Goal: Task Accomplishment & Management: Manage account settings

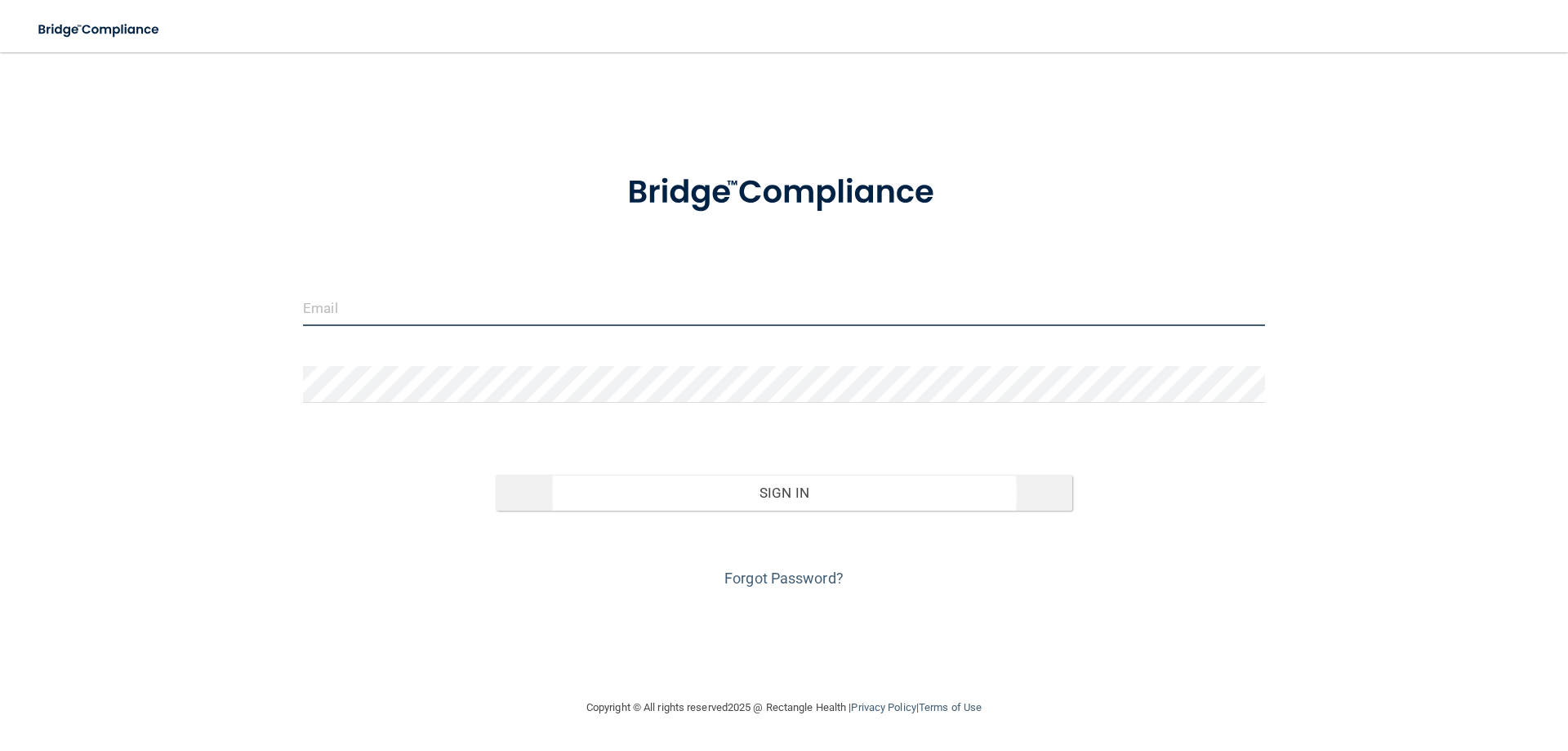
type input "[EMAIL_ADDRESS][DOMAIN_NAME]"
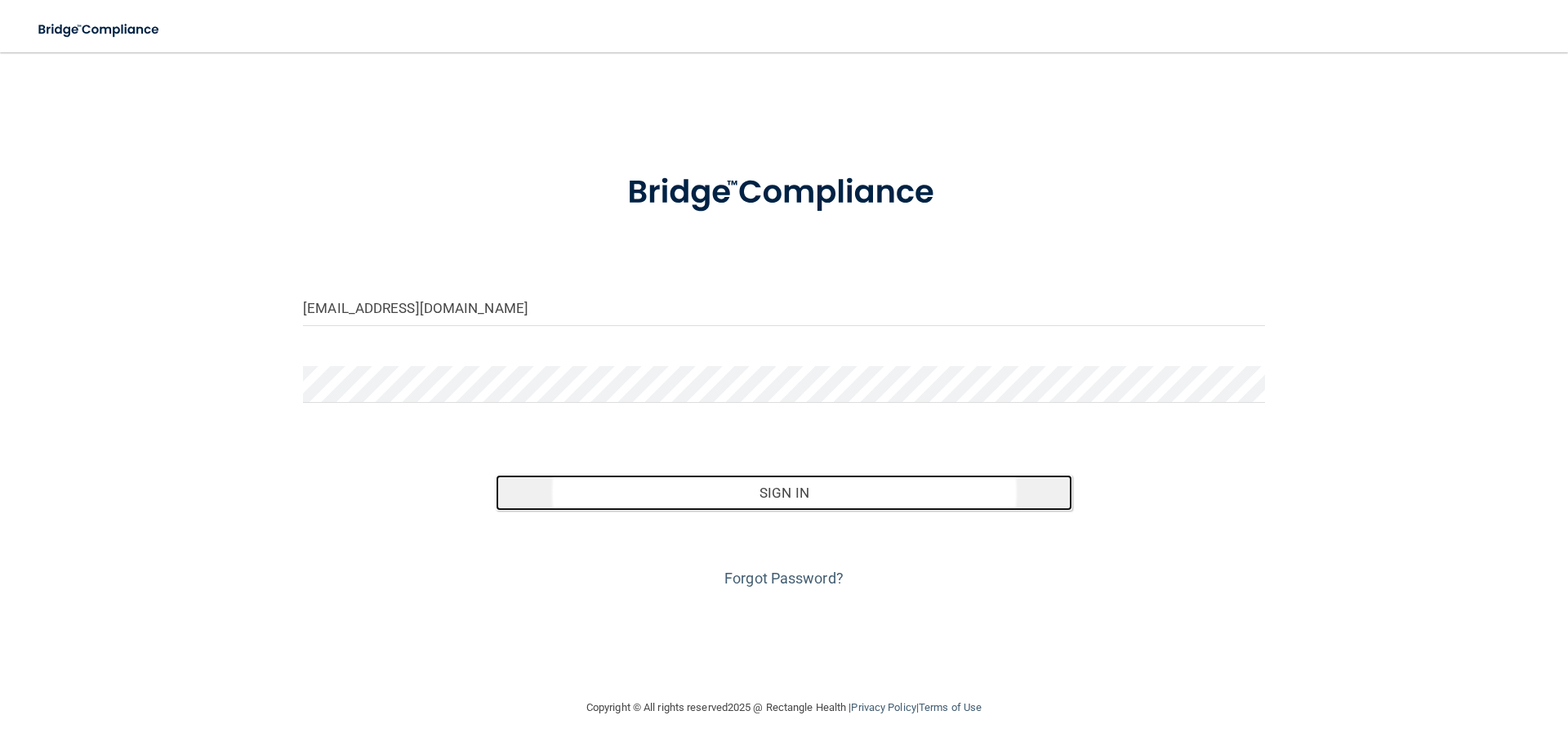
click at [803, 488] on button "Sign In" at bounding box center [784, 493] width 577 height 36
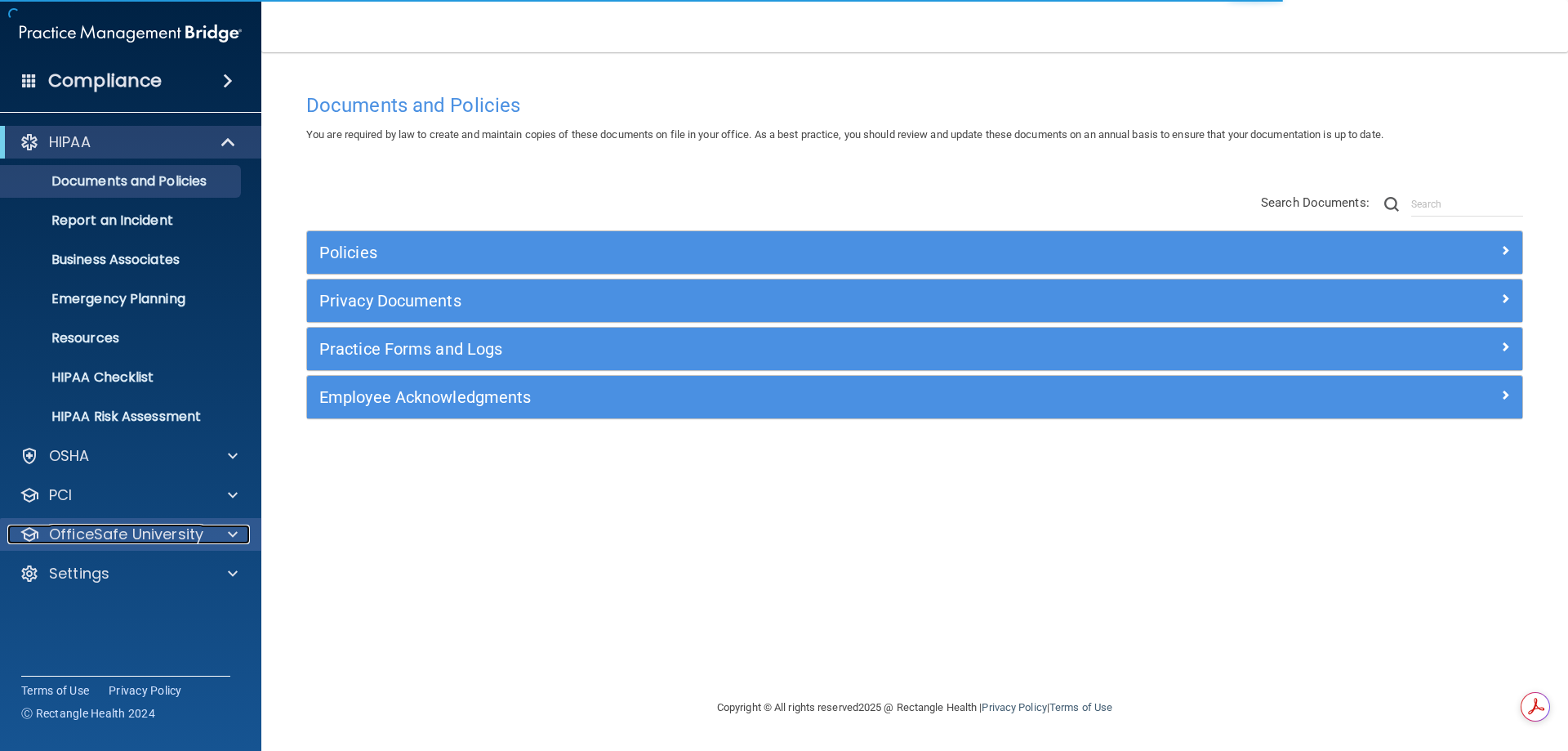
click at [149, 539] on p "OfficeSafe University" at bounding box center [126, 535] width 155 height 20
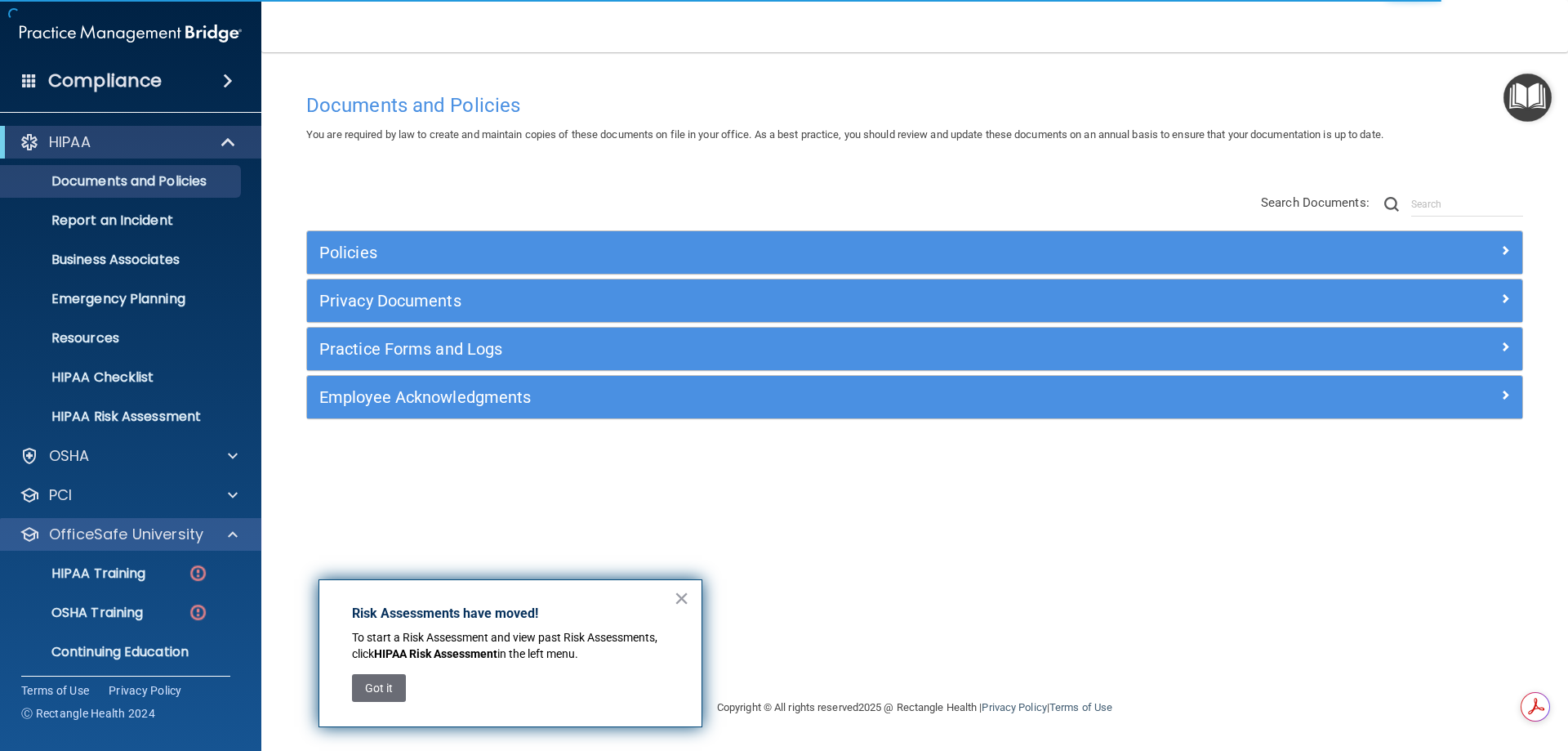
scroll to position [45, 0]
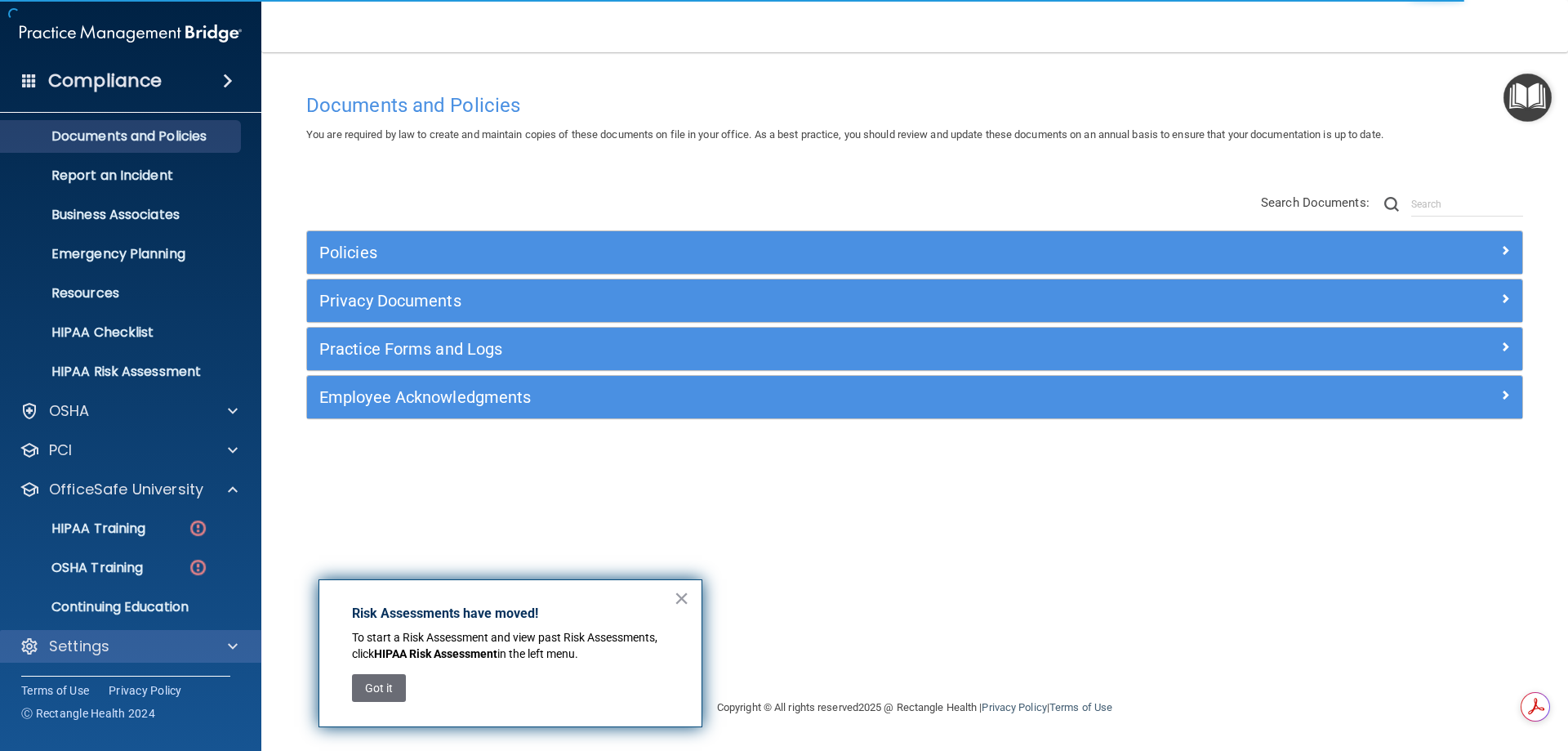
drag, startPoint x: 165, startPoint y: 632, endPoint x: 168, endPoint y: 641, distance: 9.5
click at [165, 635] on div "Settings" at bounding box center [131, 646] width 262 height 33
click at [168, 643] on div "Settings" at bounding box center [108, 646] width 203 height 20
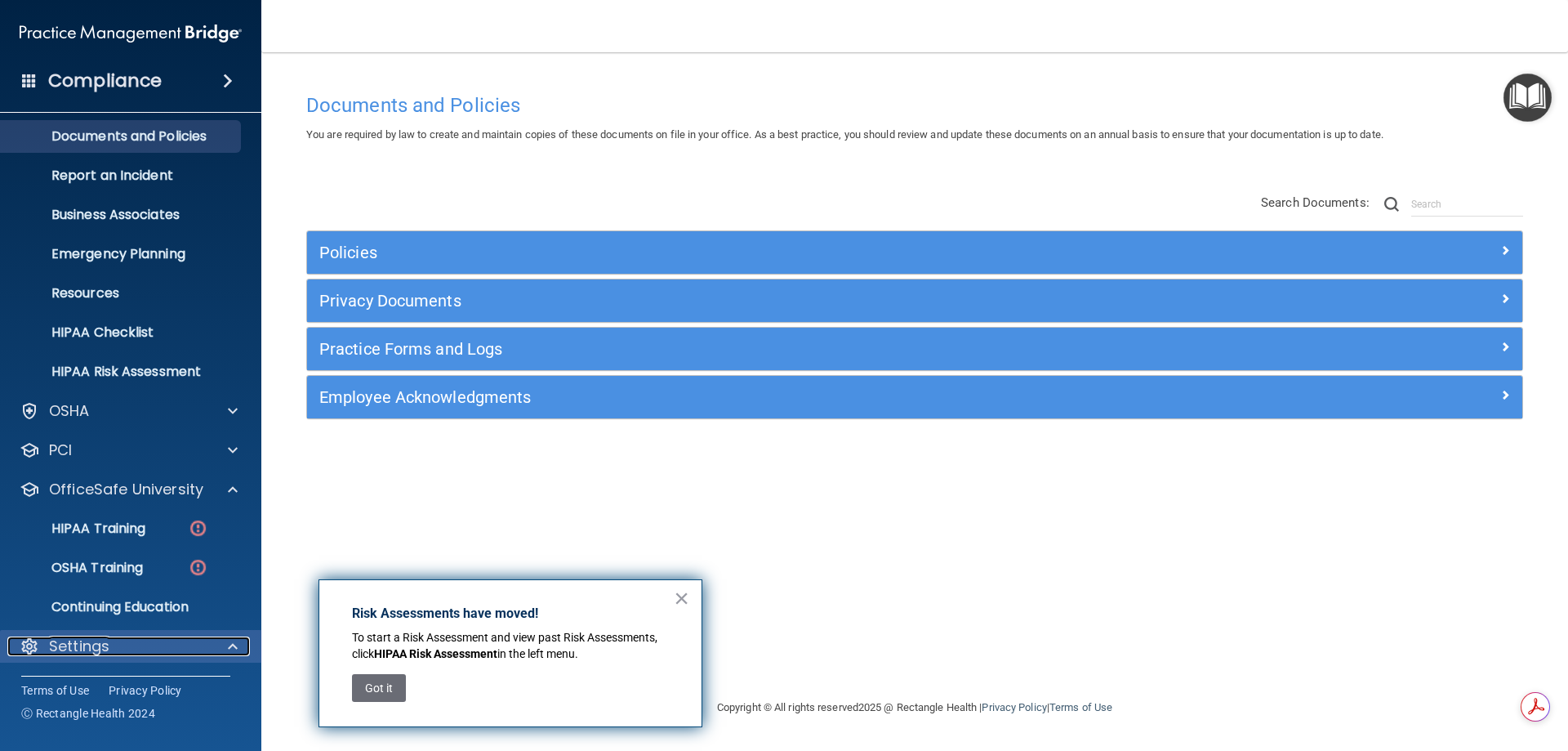
click at [235, 647] on span at bounding box center [233, 646] width 10 height 20
click at [388, 686] on button "Got it" at bounding box center [378, 687] width 54 height 28
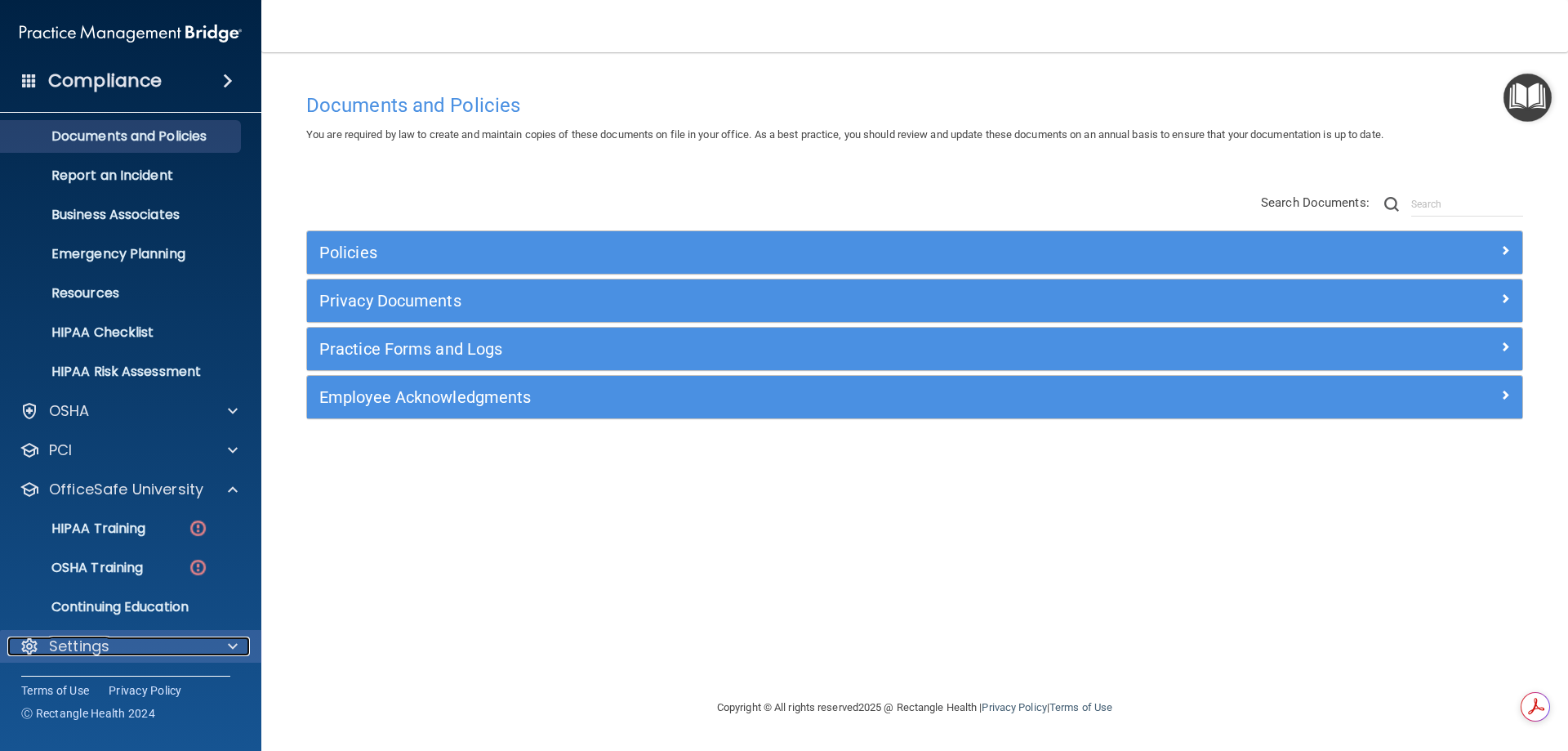
click at [228, 648] on span at bounding box center [233, 646] width 10 height 20
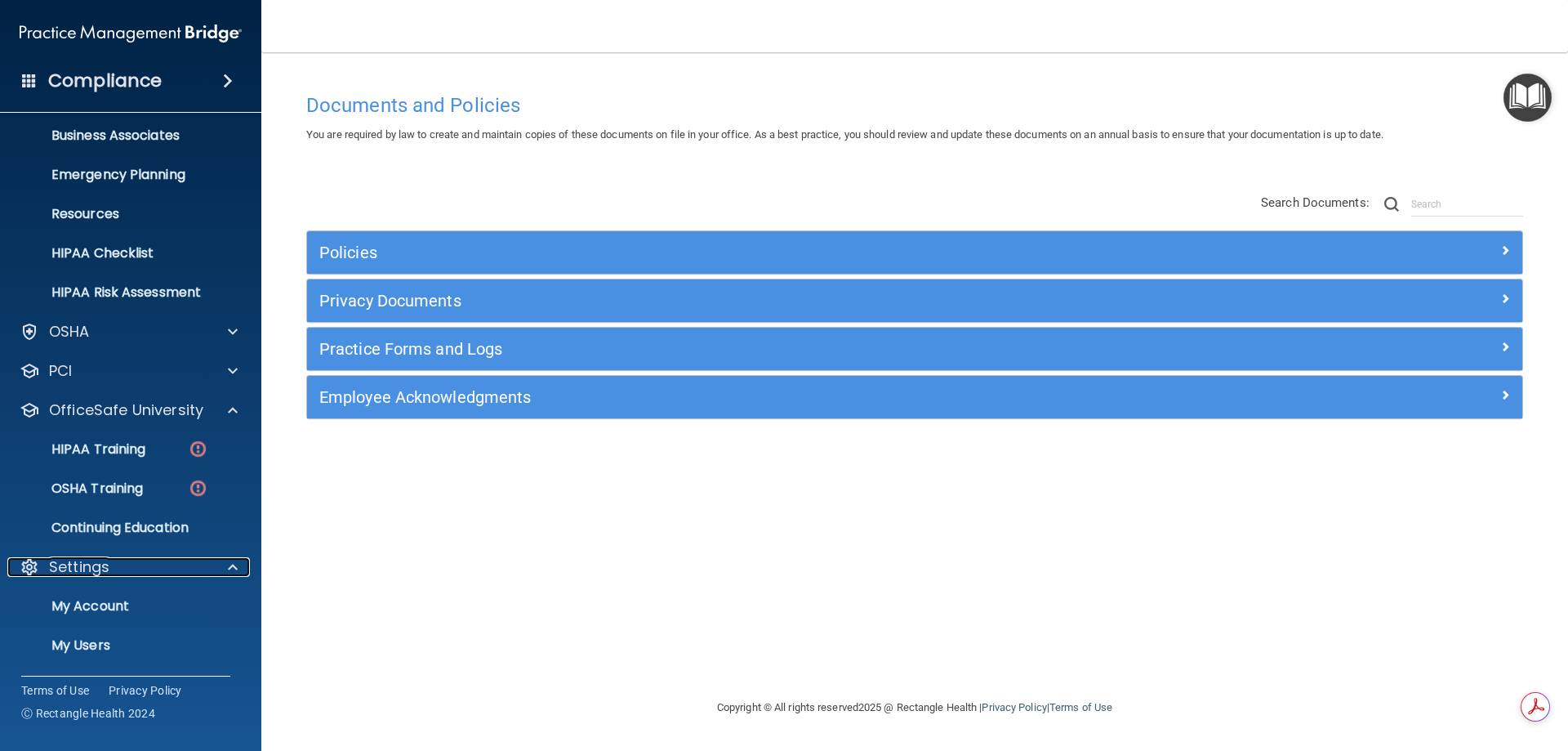
scroll to position [202, 0]
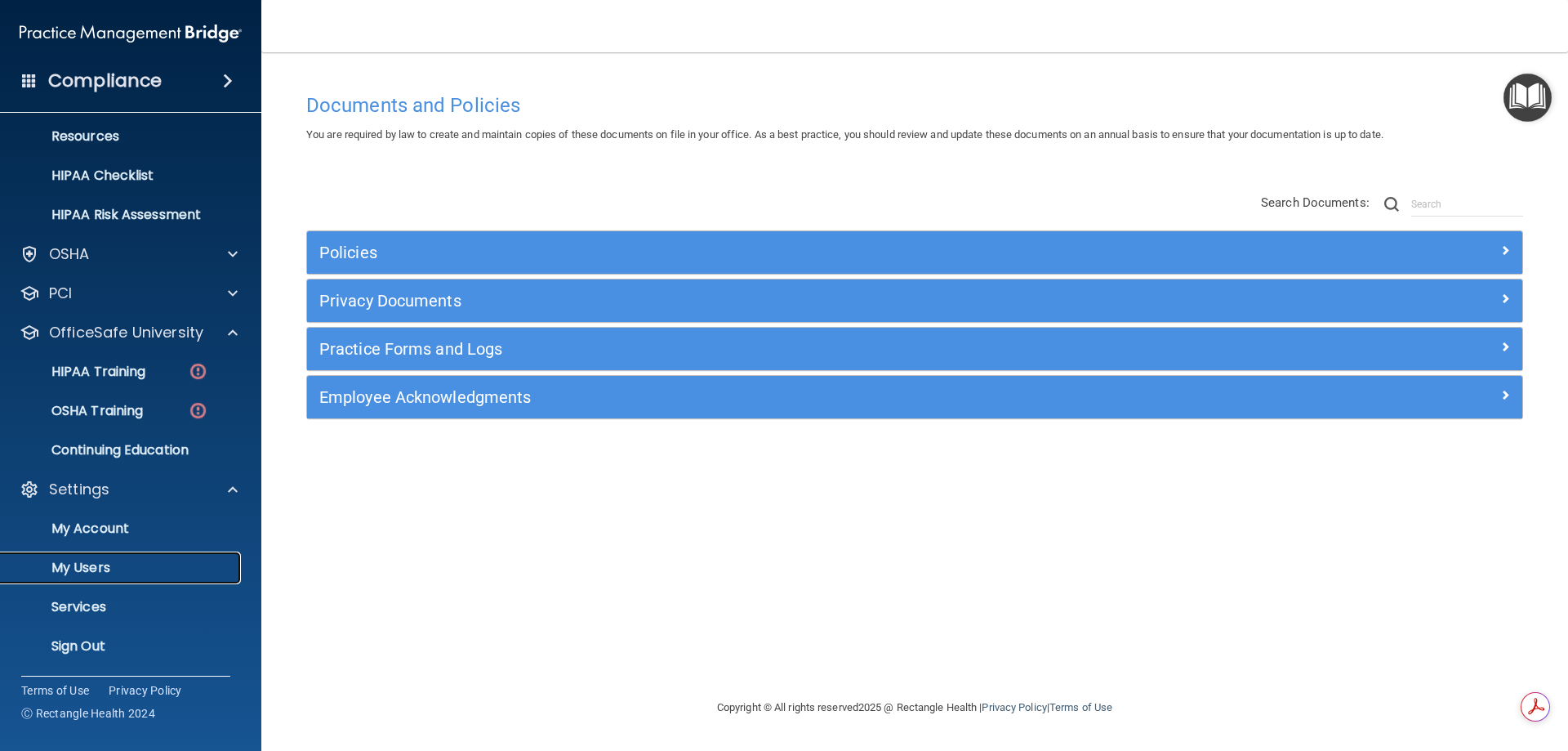
click at [99, 561] on p "My Users" at bounding box center [122, 568] width 223 height 16
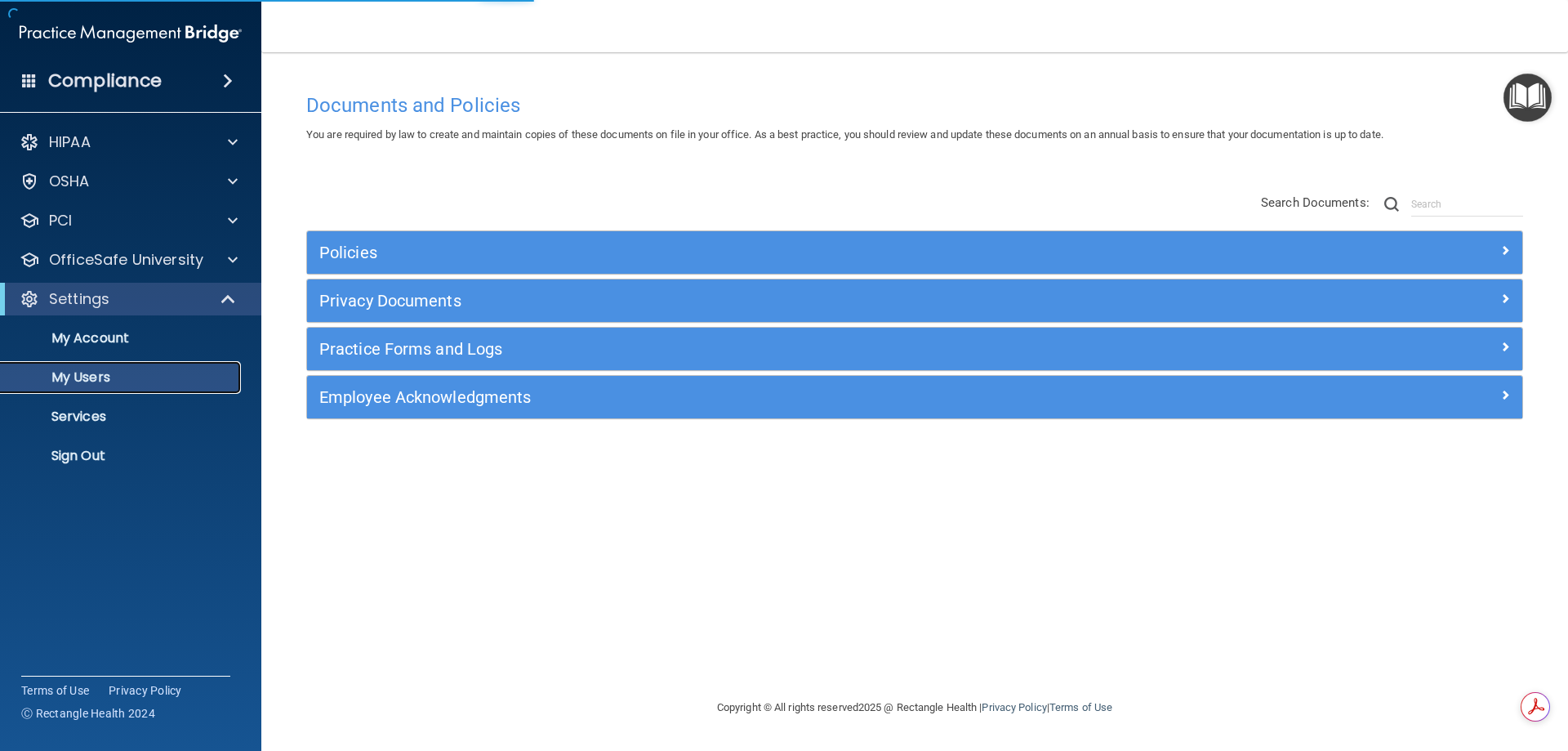
select select "20"
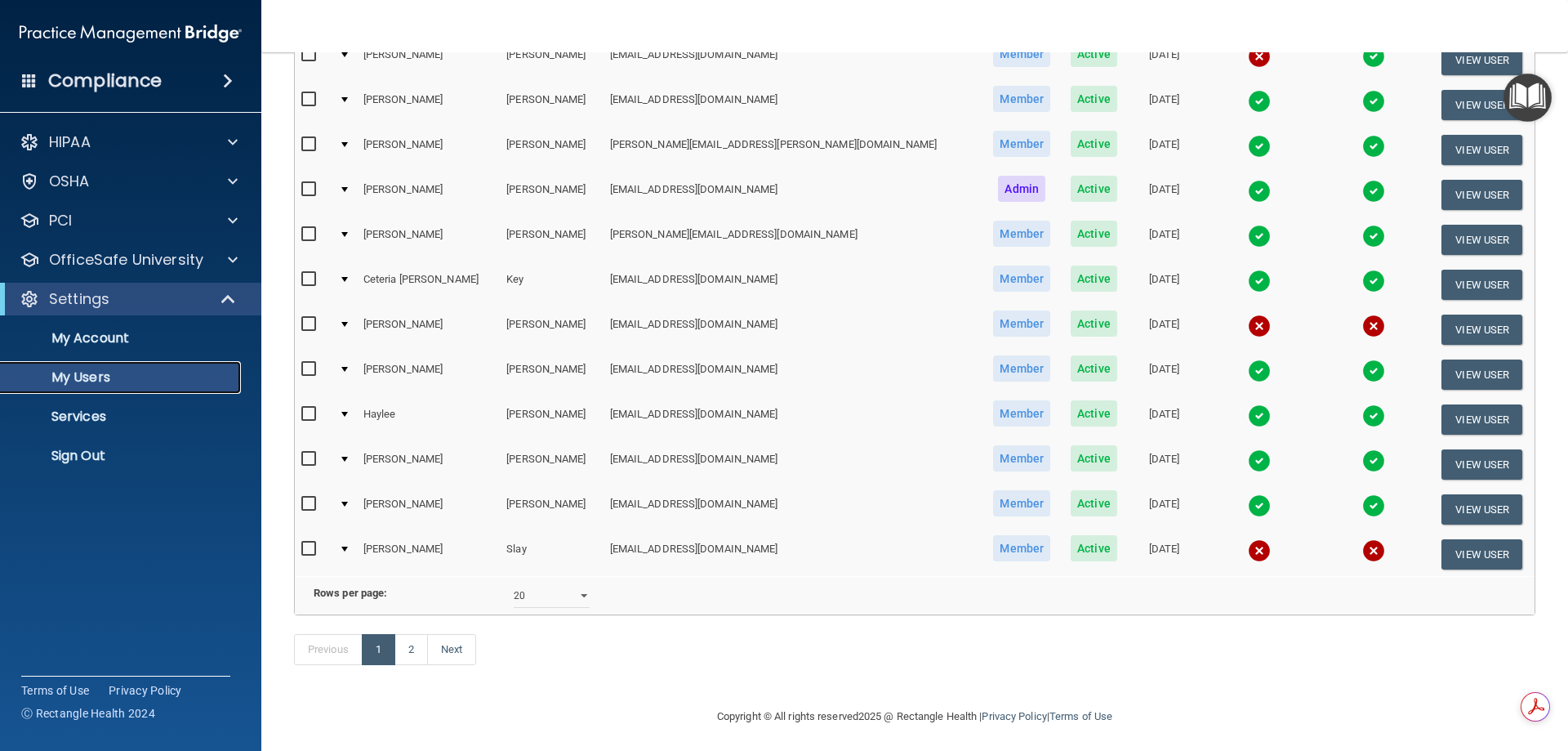
scroll to position [601, 0]
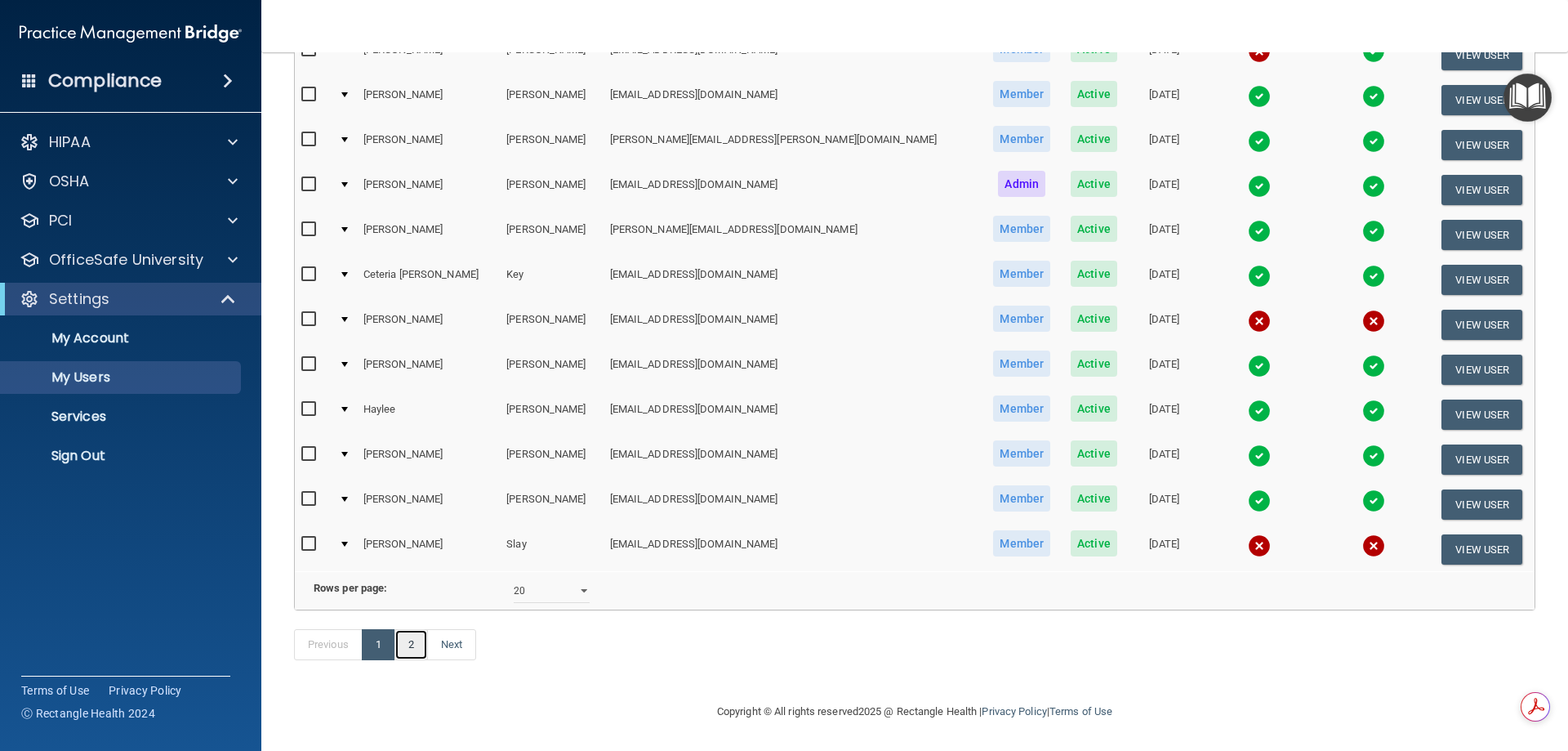
click at [412, 637] on link "2" at bounding box center [411, 645] width 34 height 31
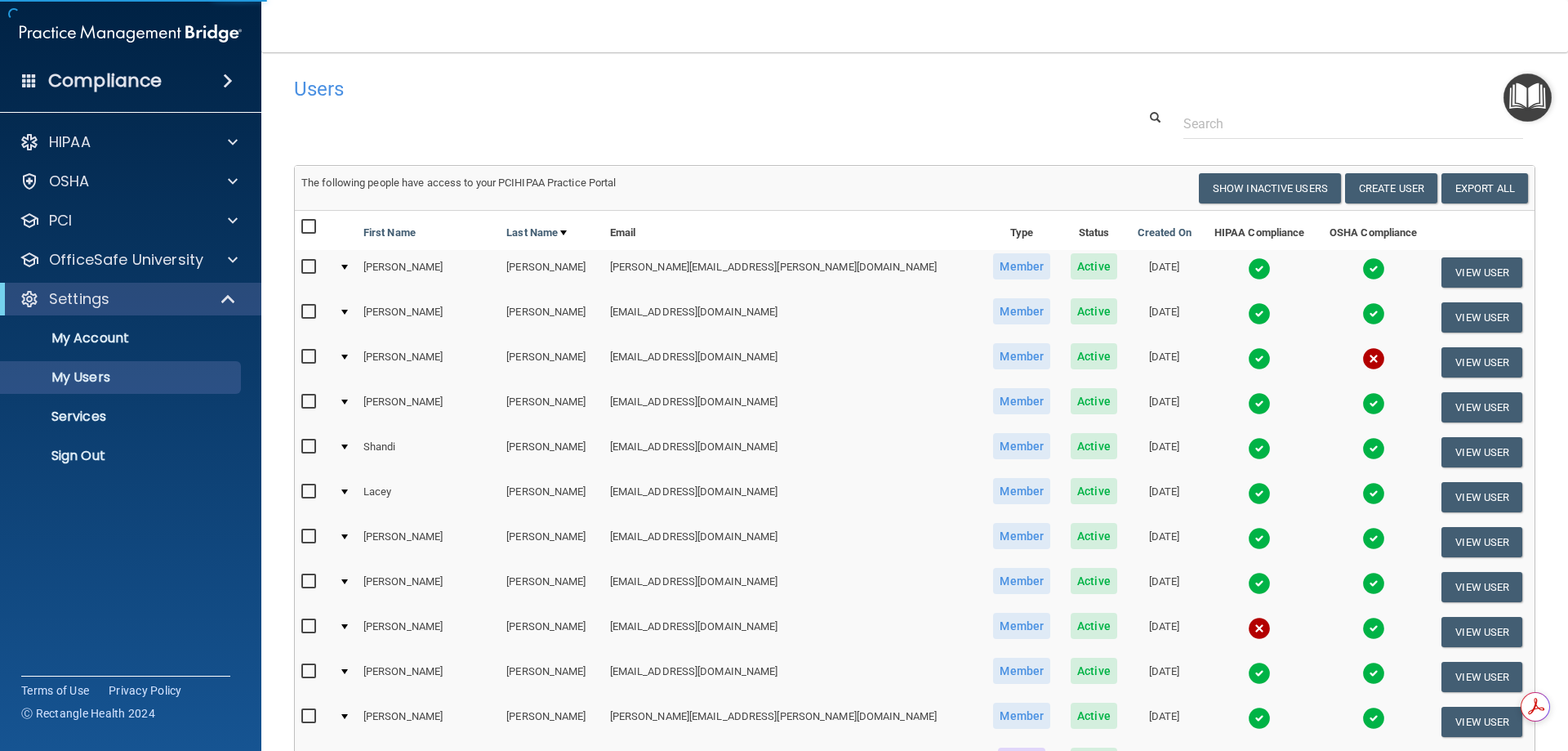
select select "20"
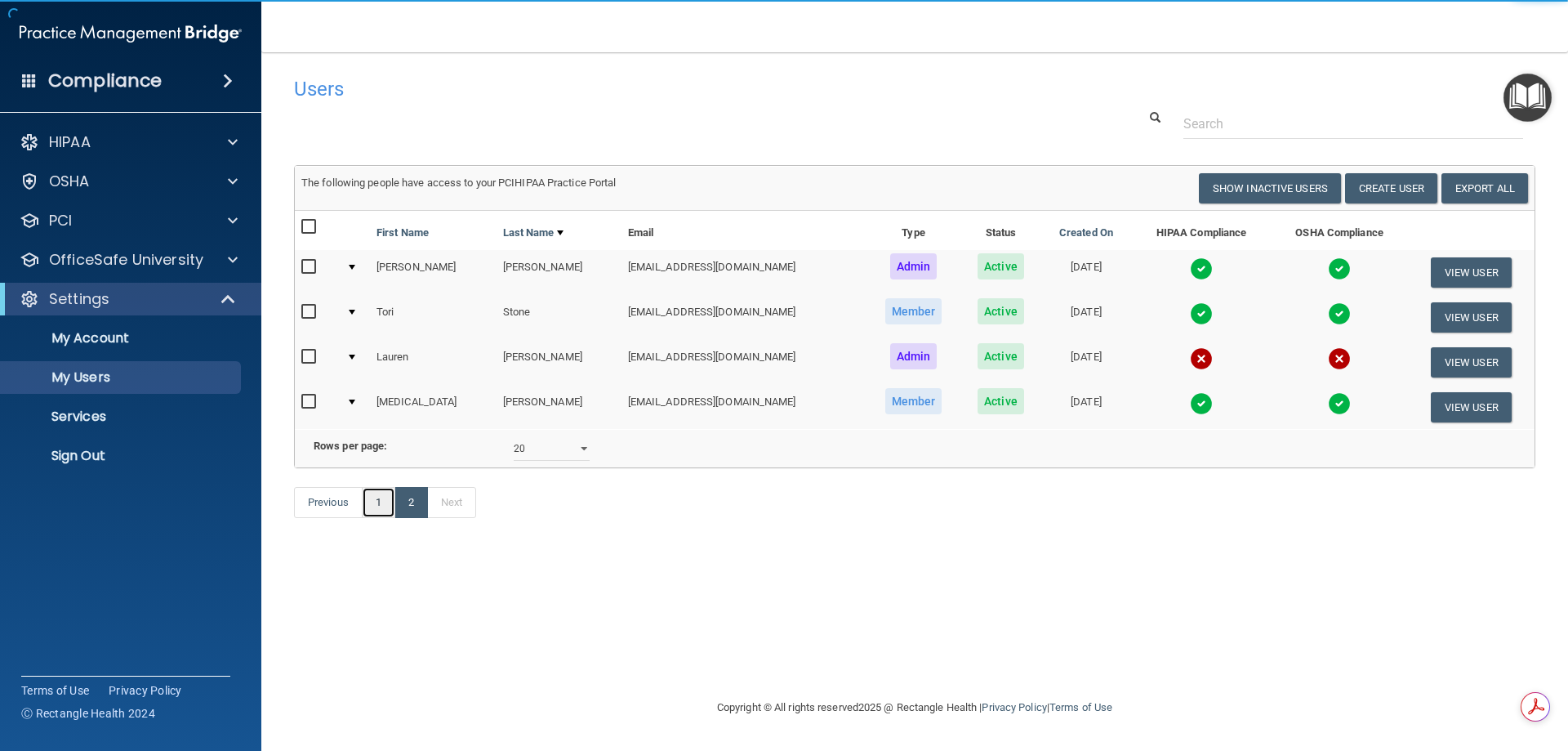
click at [374, 518] on link "1" at bounding box center [378, 503] width 34 height 31
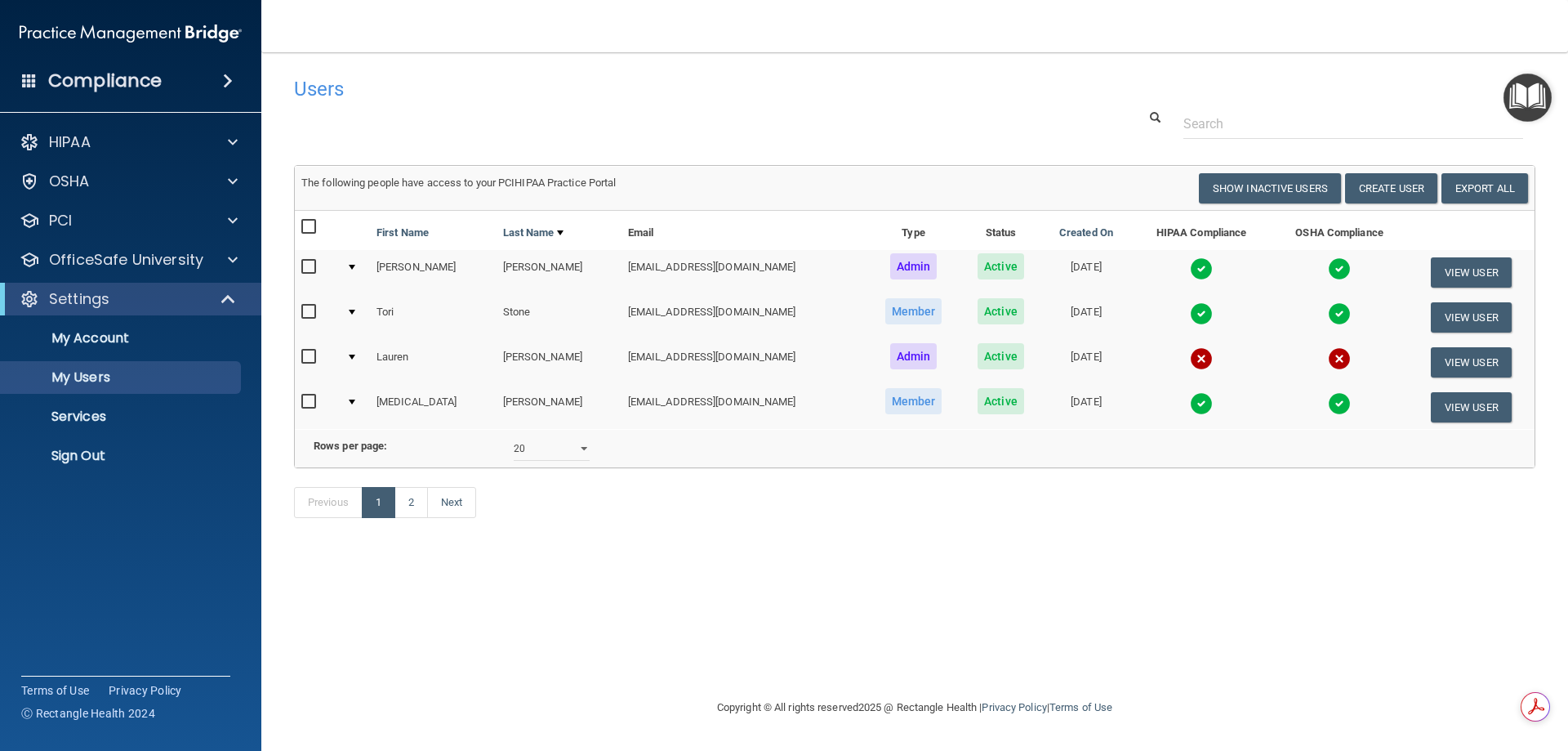
select select "20"
